Goal: Find specific page/section: Find specific page/section

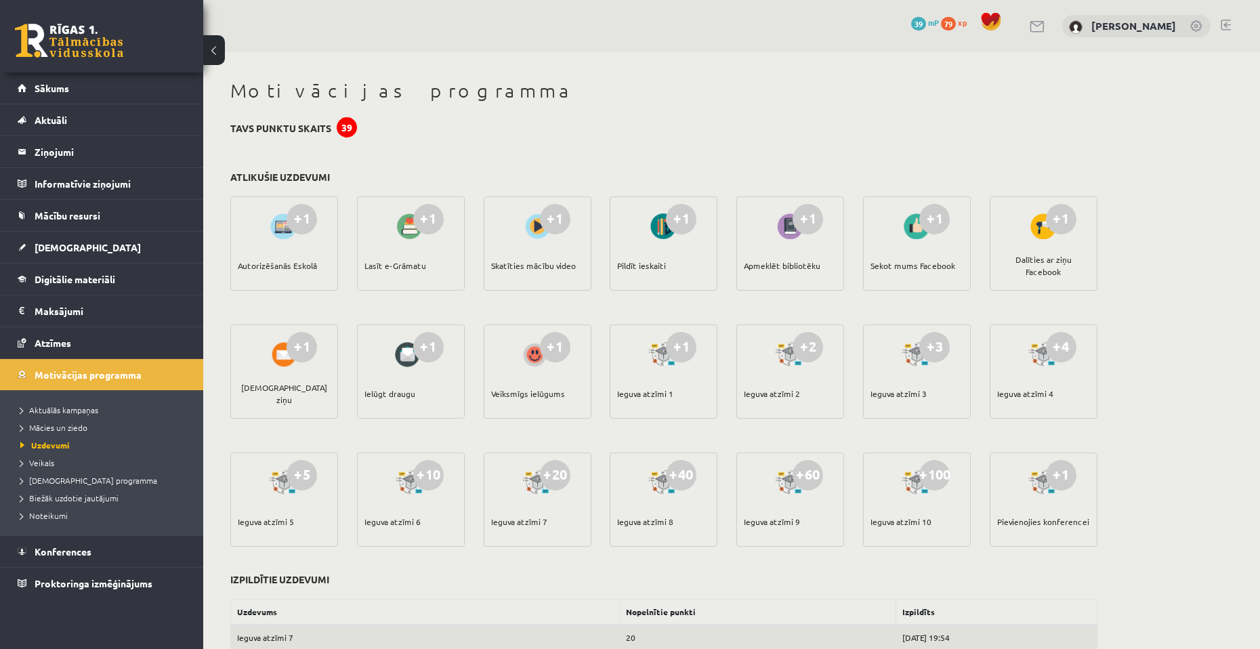
scroll to position [68, 0]
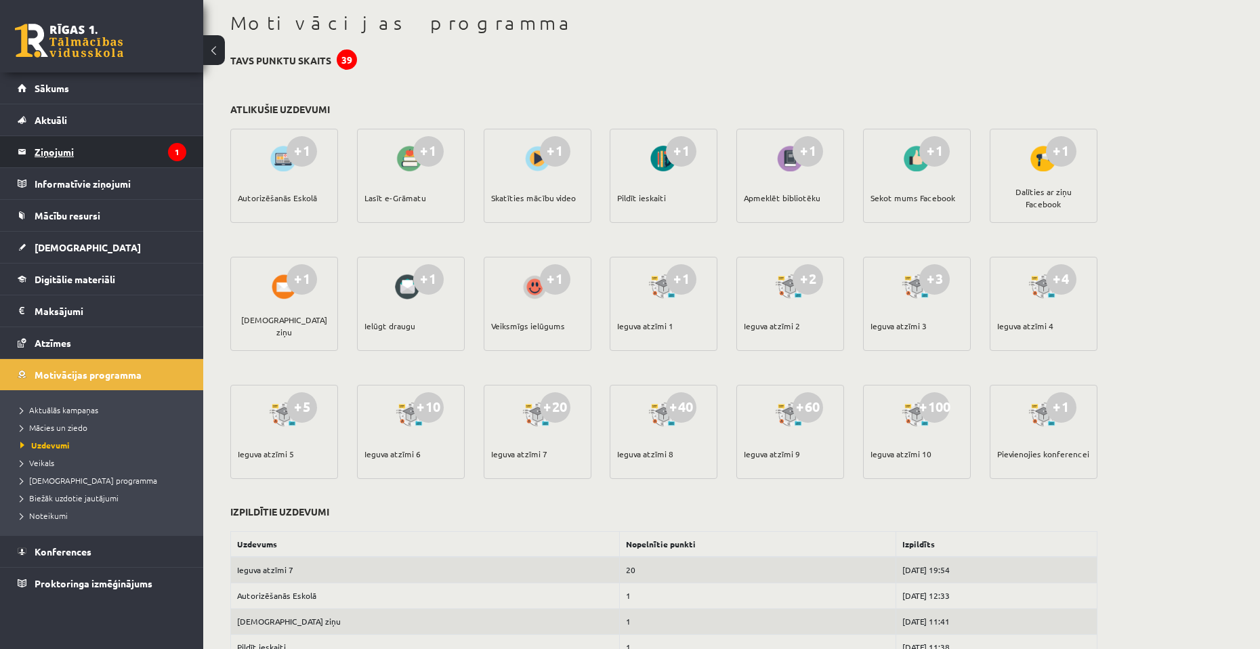
click at [108, 165] on legend "Ziņojumi 1" at bounding box center [111, 151] width 152 height 31
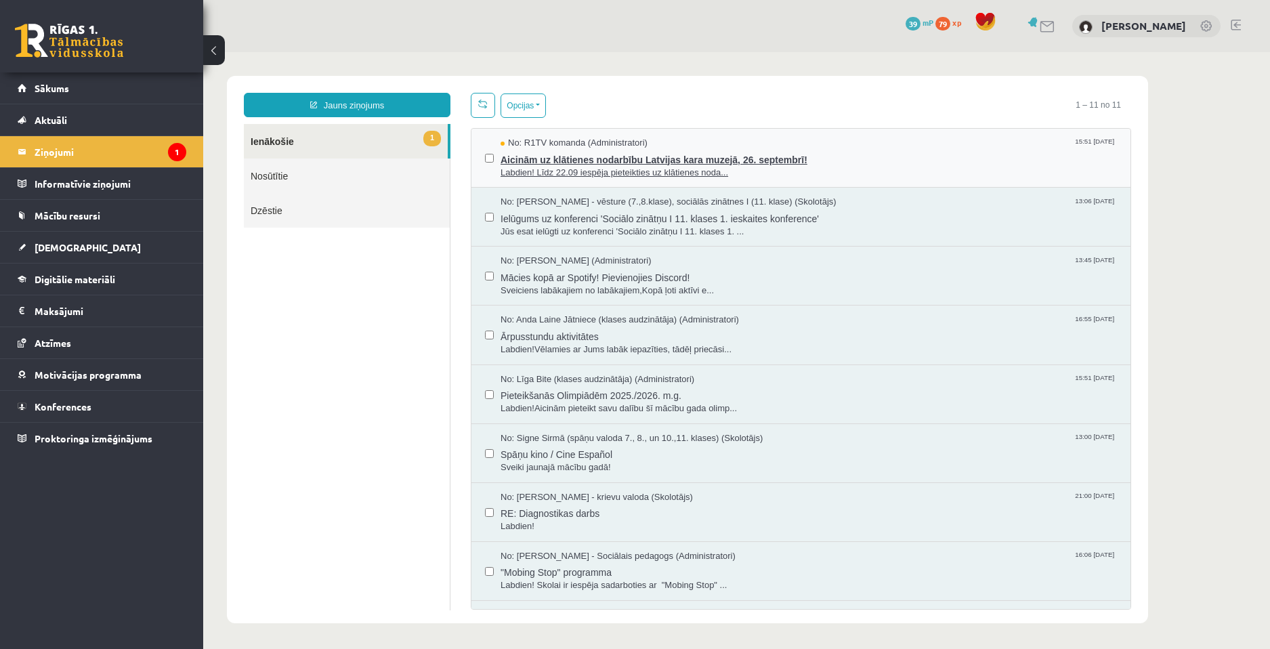
click at [776, 173] on span "Labdien! Līdz 22.09 iespēja pieteikties uz klātienes noda..." at bounding box center [808, 173] width 616 height 13
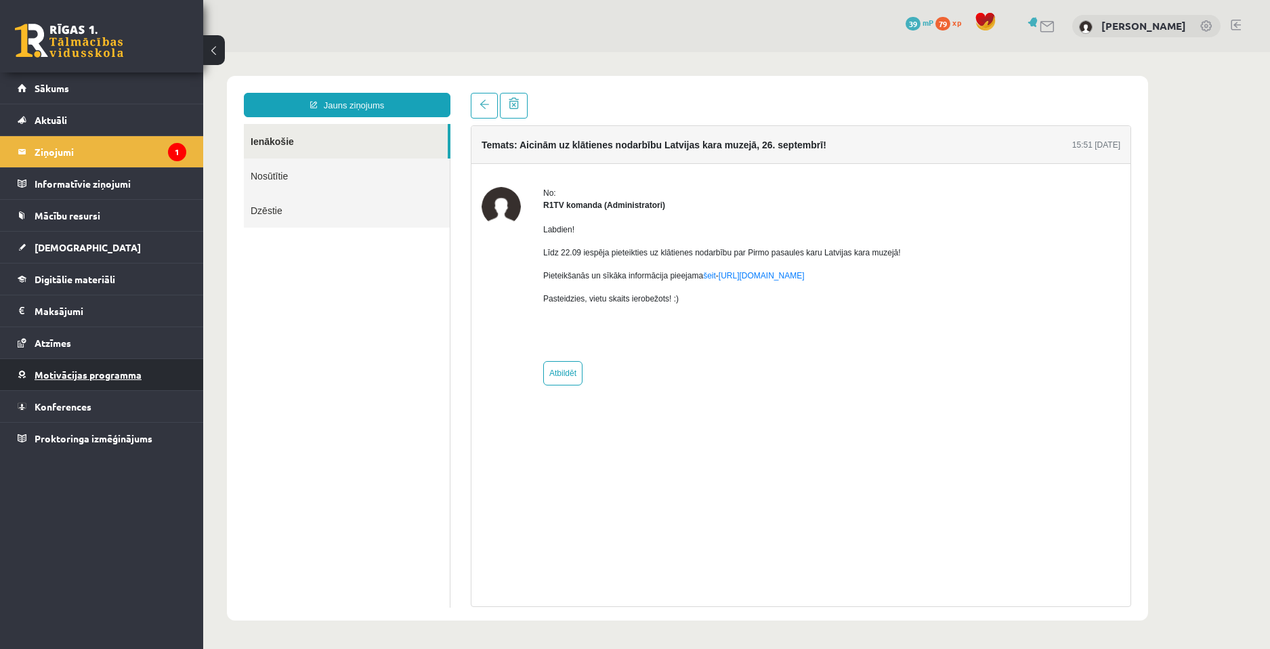
click at [86, 372] on span "Motivācijas programma" at bounding box center [88, 374] width 107 height 12
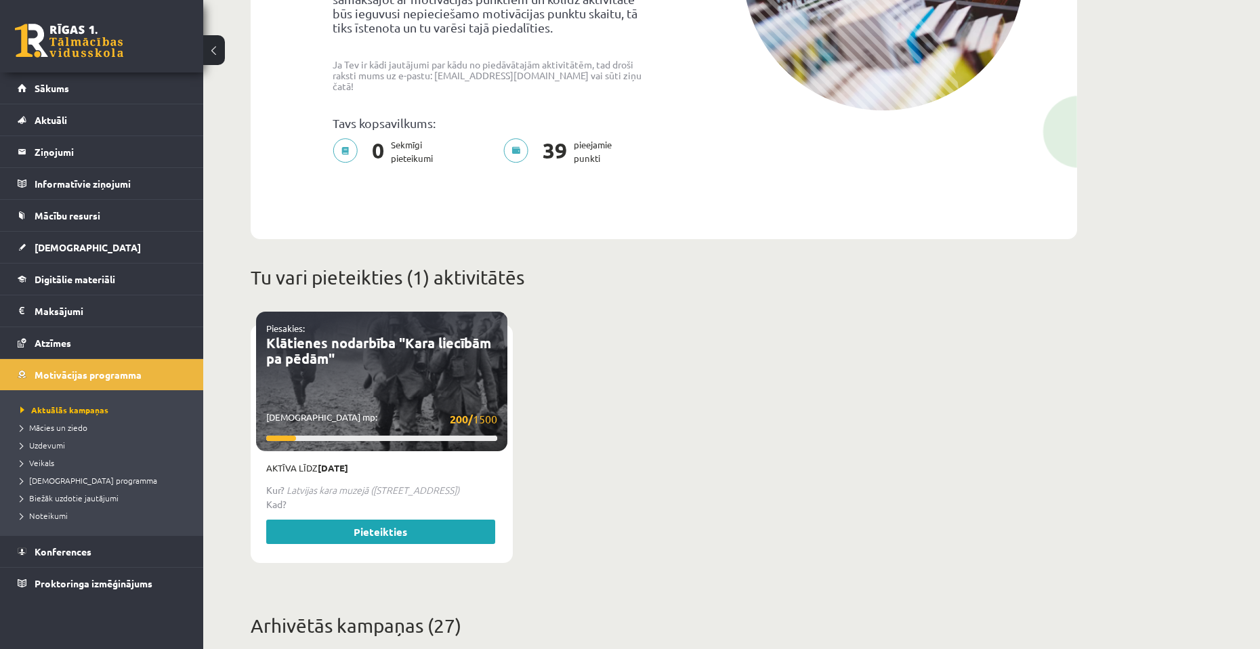
scroll to position [271, 0]
